Goal: Book appointment/travel/reservation

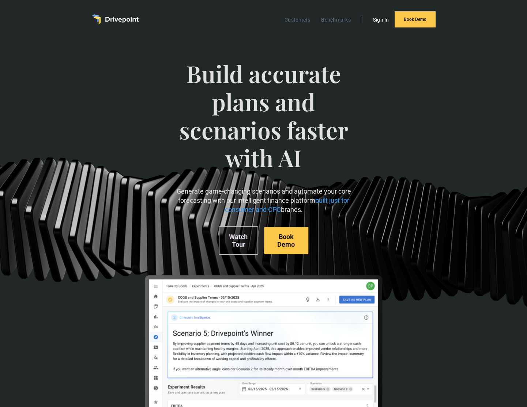
click at [378, 22] on link "Sign In" at bounding box center [380, 20] width 23 height 10
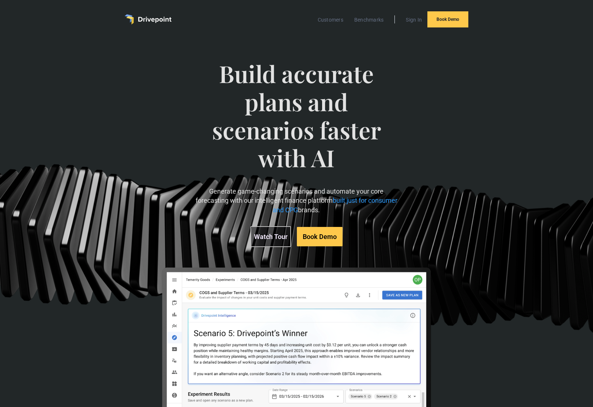
click at [516, 60] on div "Build accurate plans and scenarios faster with AI Generate game-changing scenar…" at bounding box center [296, 249] width 593 height 421
click at [411, 18] on link "Sign In" at bounding box center [413, 20] width 23 height 10
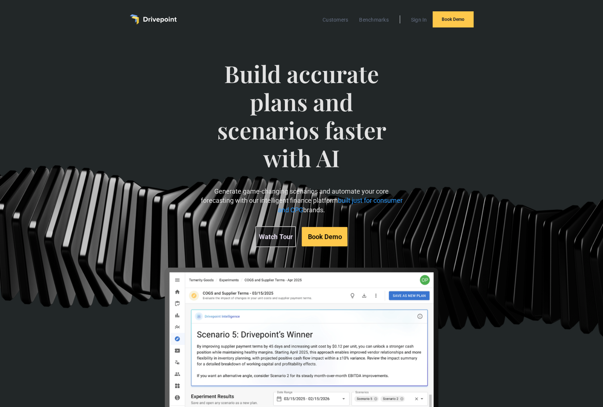
click at [324, 232] on link "Book Demo" at bounding box center [325, 236] width 46 height 19
drag, startPoint x: 508, startPoint y: 62, endPoint x: 504, endPoint y: 63, distance: 4.3
drag, startPoint x: 418, startPoint y: 16, endPoint x: 383, endPoint y: 59, distance: 55.1
click at [383, 59] on div "Build accurate plans and scenarios faster with AI Generate game-changing scenar…" at bounding box center [301, 153] width 207 height 216
click at [427, 48] on div "Build accurate plans and scenarios faster with AI Generate game-changing scenar…" at bounding box center [301, 247] width 344 height 405
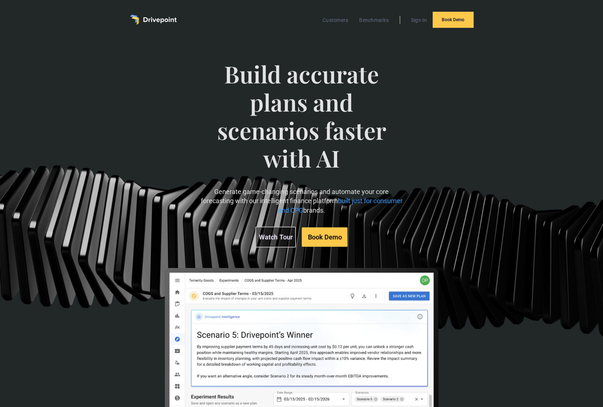
drag, startPoint x: 413, startPoint y: 22, endPoint x: 539, endPoint y: 209, distance: 225.9
click at [529, 215] on div "Build accurate plans and scenarios faster with AI Generate game-changing scenar…" at bounding box center [301, 249] width 603 height 421
